Goal: Task Accomplishment & Management: Use online tool/utility

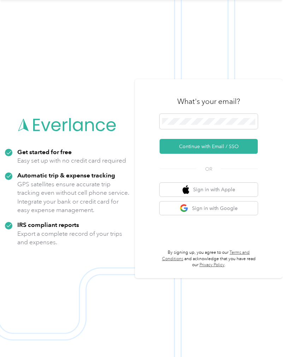
click at [243, 151] on button "Continue with Email / SSO" at bounding box center [209, 146] width 98 height 15
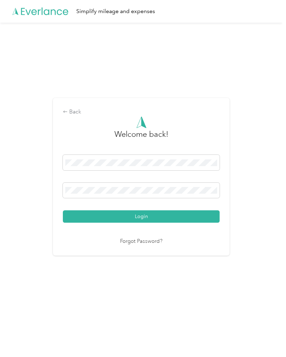
click at [143, 221] on button "Login" at bounding box center [141, 216] width 157 height 12
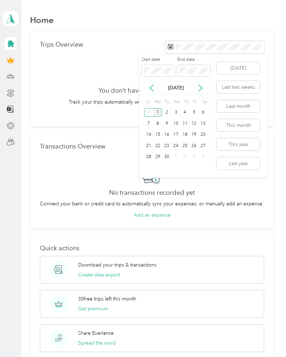
click at [154, 89] on icon at bounding box center [151, 87] width 7 height 7
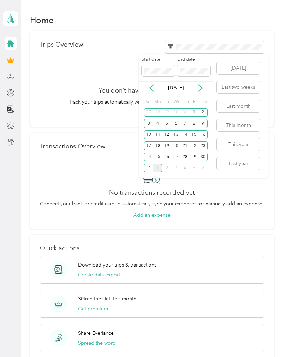
click at [163, 157] on div "26" at bounding box center [166, 156] width 9 height 9
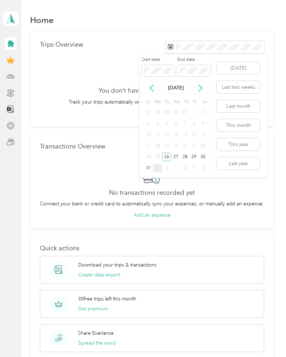
click at [196, 157] on div "29" at bounding box center [194, 156] width 9 height 9
click at [158, 157] on div "25" at bounding box center [157, 156] width 9 height 9
click at [197, 159] on div "29" at bounding box center [194, 156] width 9 height 9
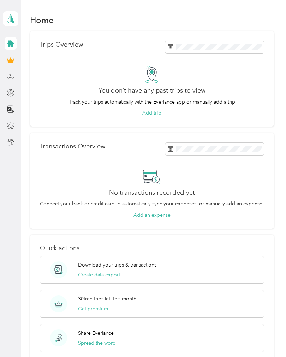
click at [158, 109] on button "Add trip" at bounding box center [151, 112] width 19 height 7
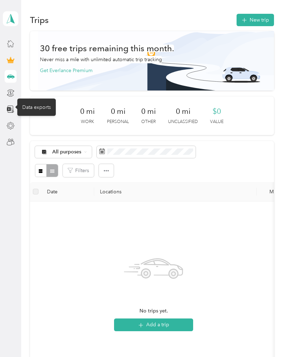
click at [11, 112] on icon at bounding box center [11, 109] width 8 height 8
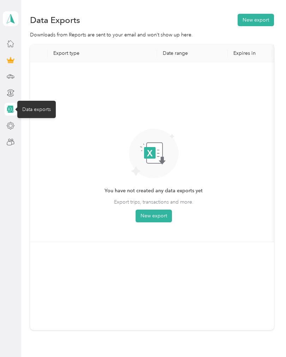
click at [155, 216] on button "New export" at bounding box center [154, 215] width 36 height 13
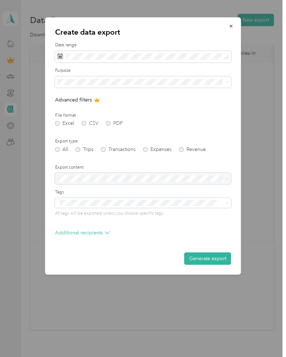
click at [181, 52] on span at bounding box center [143, 57] width 176 height 12
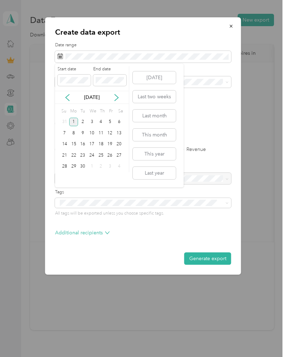
click at [69, 92] on div "[DATE]" at bounding box center [92, 97] width 74 height 13
click at [71, 94] on icon at bounding box center [67, 97] width 7 height 7
click at [77, 169] on div "25" at bounding box center [73, 166] width 9 height 9
click at [111, 166] on div "29" at bounding box center [110, 166] width 9 height 9
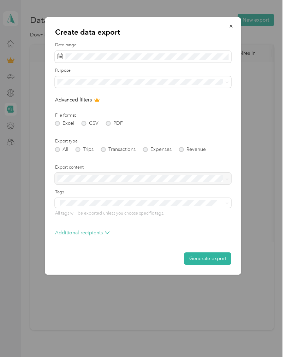
click at [59, 124] on div "Excel CSV PDF" at bounding box center [143, 123] width 176 height 5
click at [214, 255] on button "Generate export" at bounding box center [207, 258] width 47 height 12
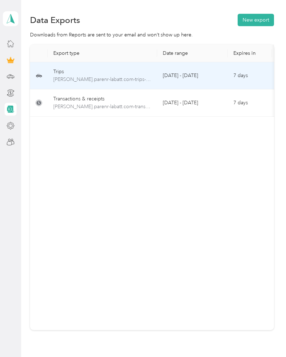
click at [110, 73] on div "Trips" at bounding box center [102, 72] width 98 height 8
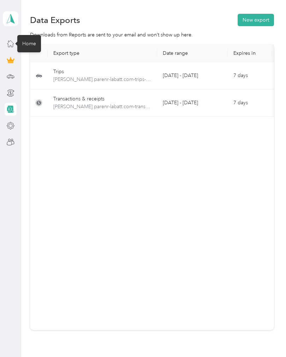
click at [12, 46] on icon at bounding box center [11, 44] width 8 height 8
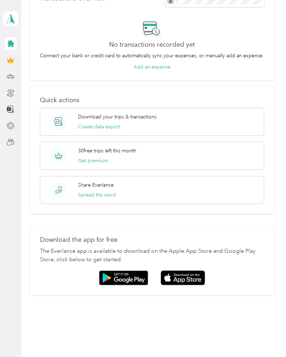
scroll to position [148, 0]
